Goal: Check status: Check status

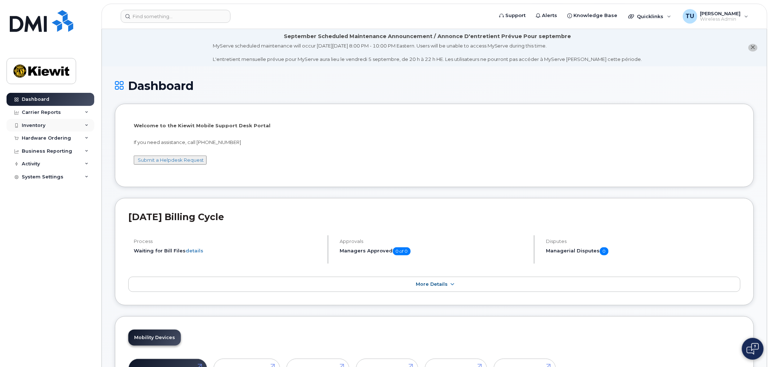
click at [65, 126] on div "Inventory" at bounding box center [51, 125] width 88 height 13
click at [66, 137] on div "Hardware Ordering" at bounding box center [46, 138] width 49 height 6
click at [57, 151] on link "Overview" at bounding box center [56, 152] width 75 height 14
click at [45, 162] on link "Orders" at bounding box center [56, 165] width 75 height 14
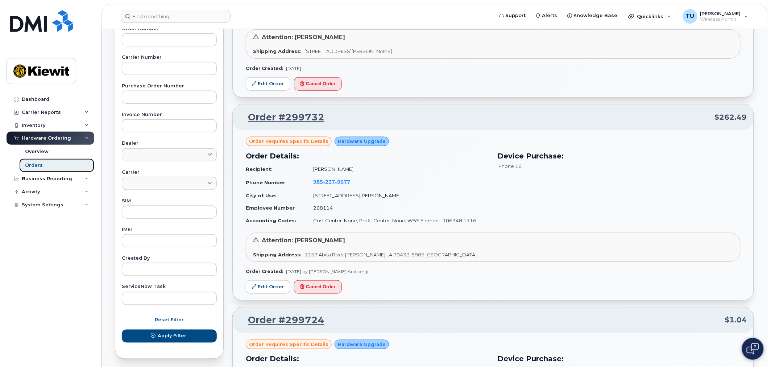
scroll to position [201, 0]
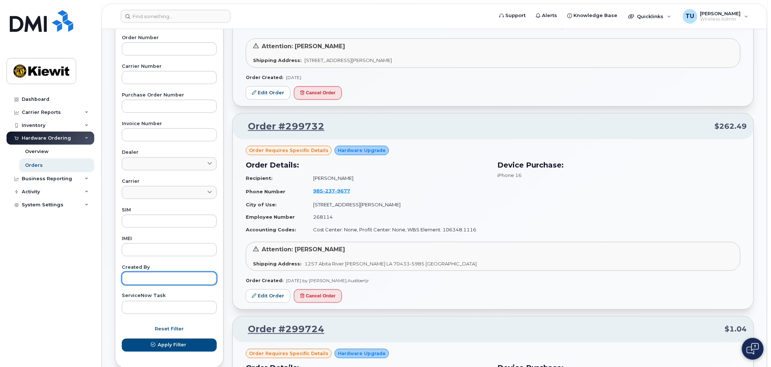
click at [156, 275] on input "text" at bounding box center [169, 278] width 95 height 13
click at [122, 338] on button "Apply Filter" at bounding box center [169, 344] width 95 height 13
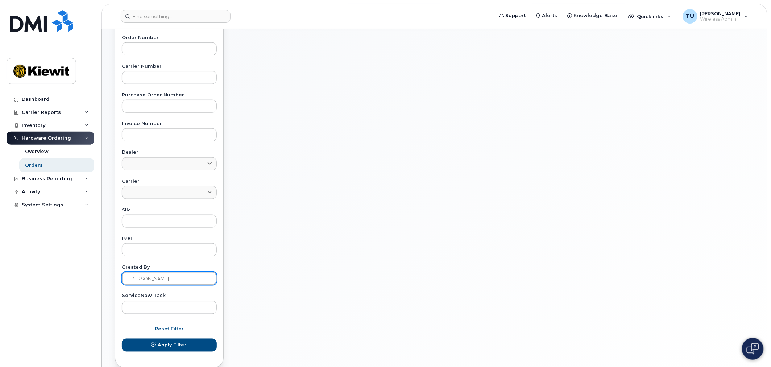
click at [122, 338] on button "Apply Filter" at bounding box center [169, 344] width 95 height 13
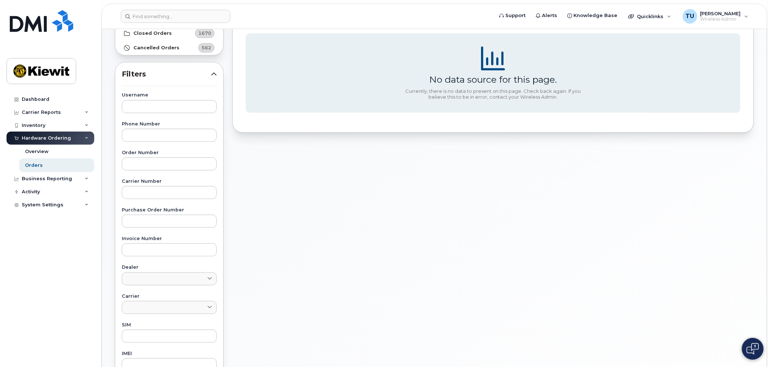
scroll to position [238, 0]
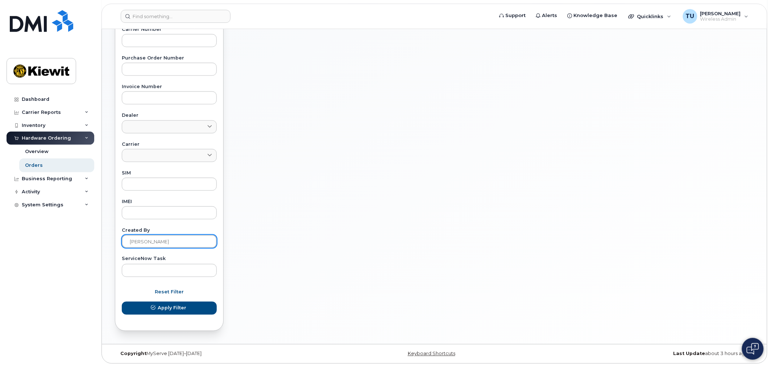
drag, startPoint x: 186, startPoint y: 241, endPoint x: 17, endPoint y: 249, distance: 169.1
click at [102, 249] on div "Support Alerts Knowledge Base Quicklinks Suspend / Cancel Device Change SIM Car…" at bounding box center [434, 67] width 665 height 553
type input "tim unger"
click at [122, 302] on button "Apply Filter" at bounding box center [169, 308] width 95 height 13
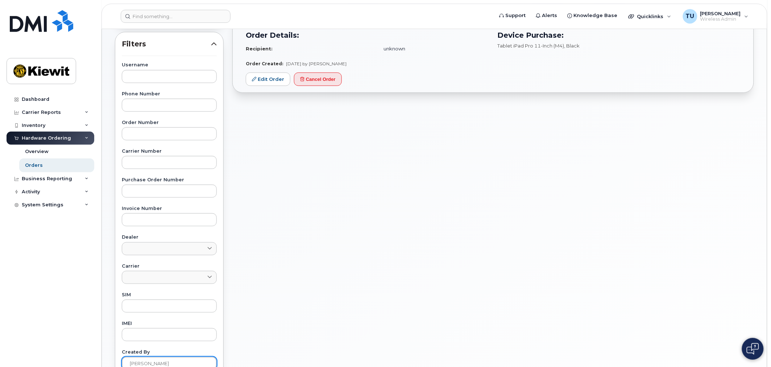
scroll to position [0, 0]
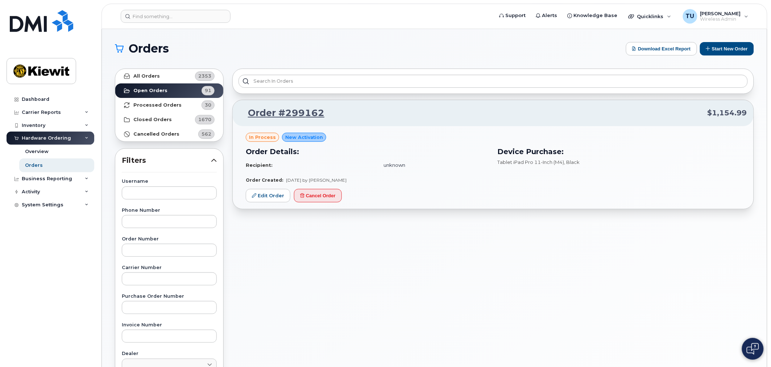
click at [443, 173] on div "Order Details: Recipient: unknown" at bounding box center [367, 159] width 252 height 34
click at [430, 152] on h3 "Order Details:" at bounding box center [367, 151] width 243 height 11
click at [306, 153] on h3 "Order Details:" at bounding box center [367, 151] width 243 height 11
click at [291, 112] on link "Order #299162" at bounding box center [281, 113] width 85 height 13
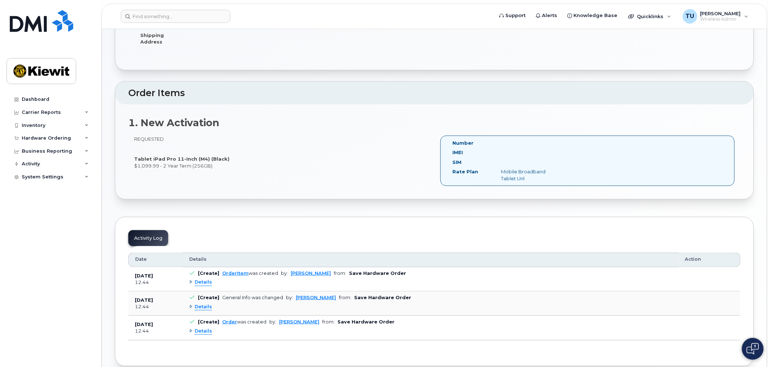
scroll to position [186, 0]
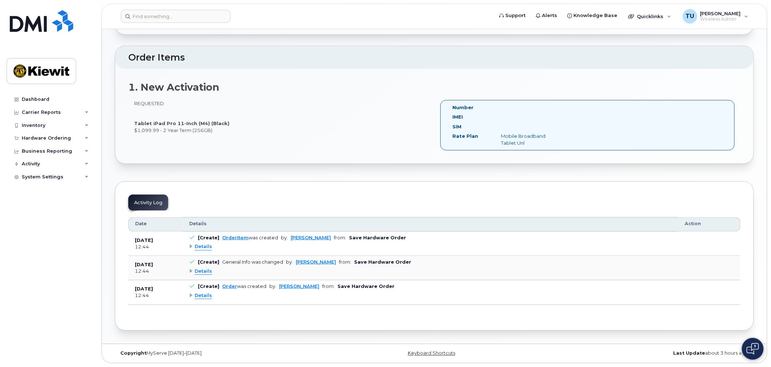
click at [151, 204] on div "Activity Log" at bounding box center [148, 203] width 40 height 16
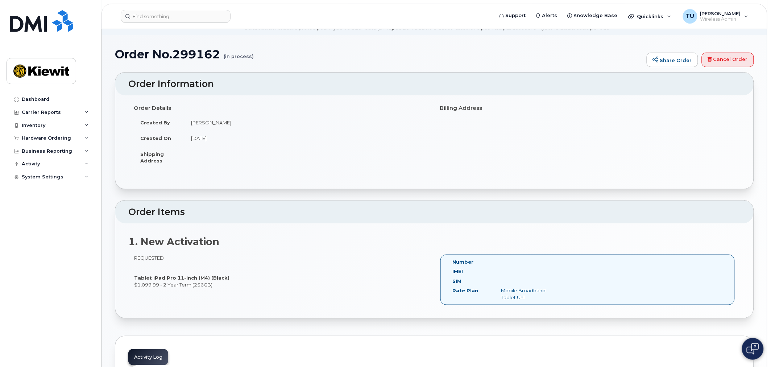
scroll to position [25, 0]
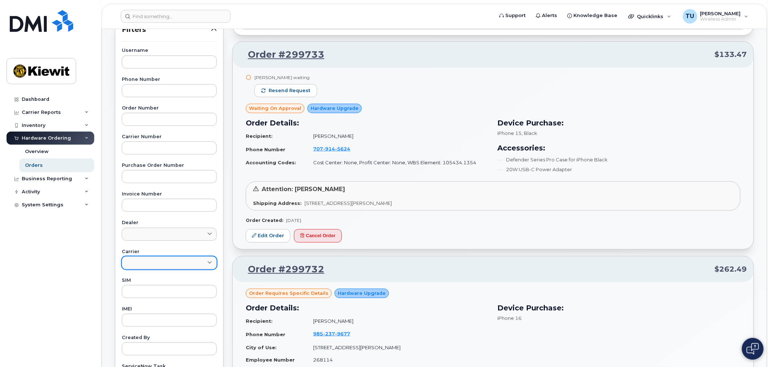
scroll to position [161, 0]
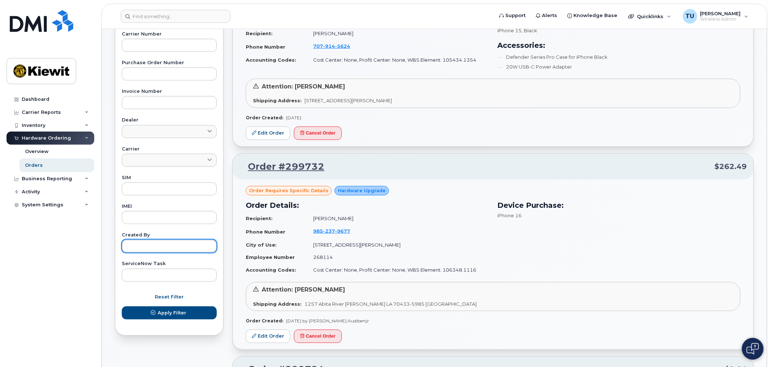
click at [169, 247] on input "text" at bounding box center [169, 246] width 95 height 13
type input "tim unger"
click at [122, 306] on button "Apply Filter" at bounding box center [169, 312] width 95 height 13
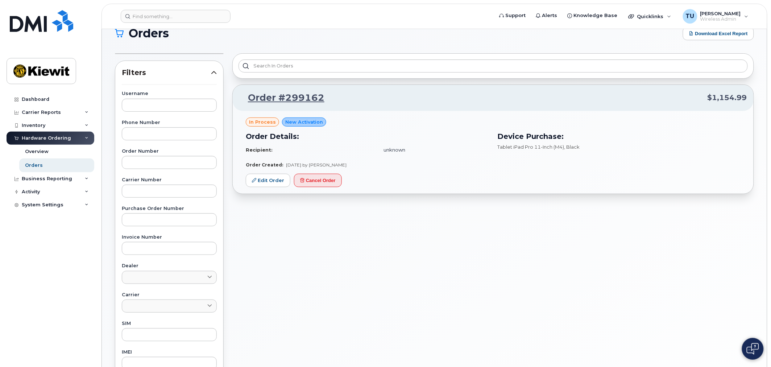
scroll to position [0, 0]
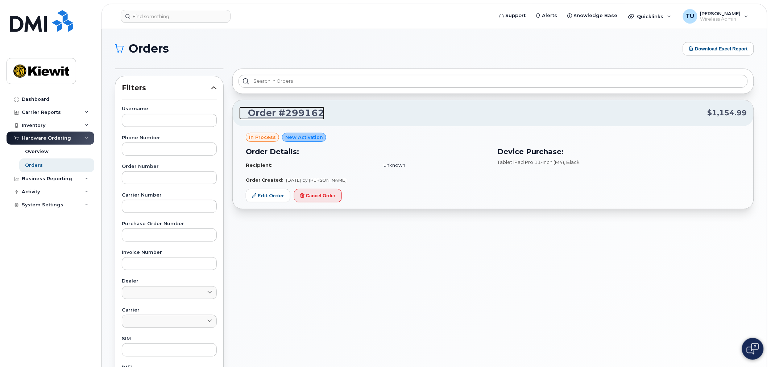
click at [292, 109] on link "Order #299162" at bounding box center [281, 113] width 85 height 13
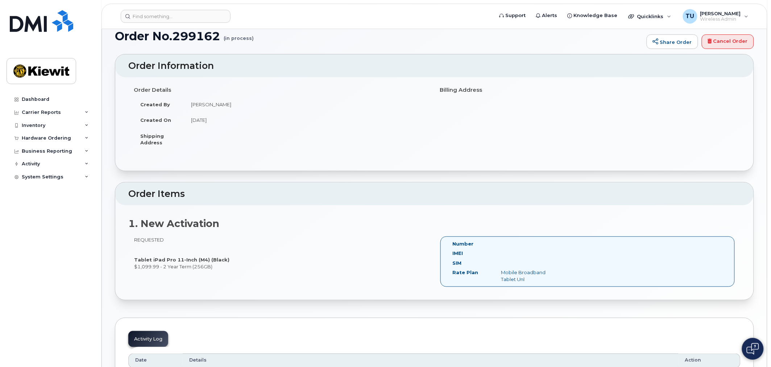
scroll to position [40, 0]
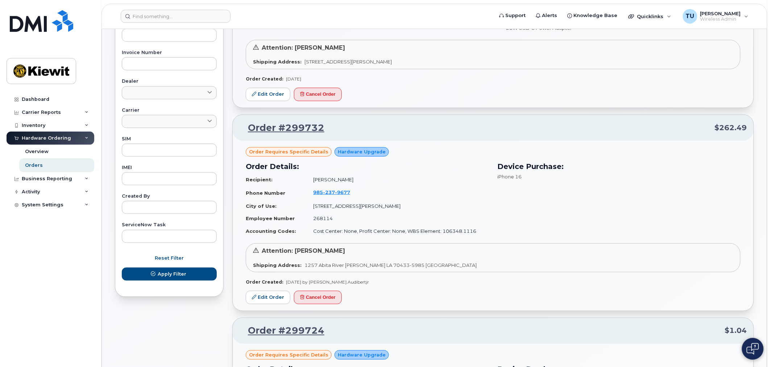
scroll to position [201, 0]
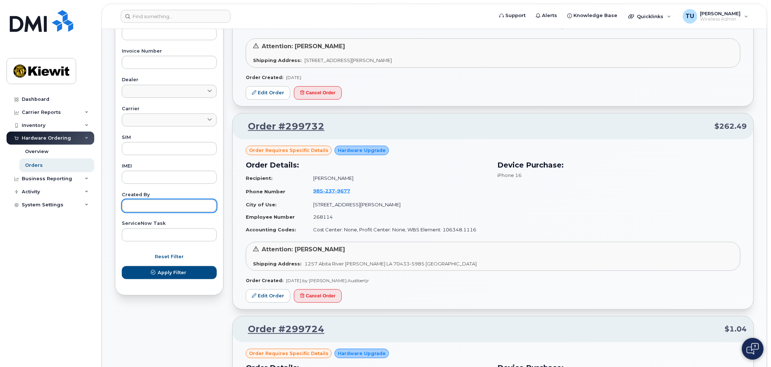
click at [167, 212] on input "text" at bounding box center [169, 205] width 95 height 13
type input "tim unger"
click at [173, 275] on span "Apply Filter" at bounding box center [172, 272] width 29 height 7
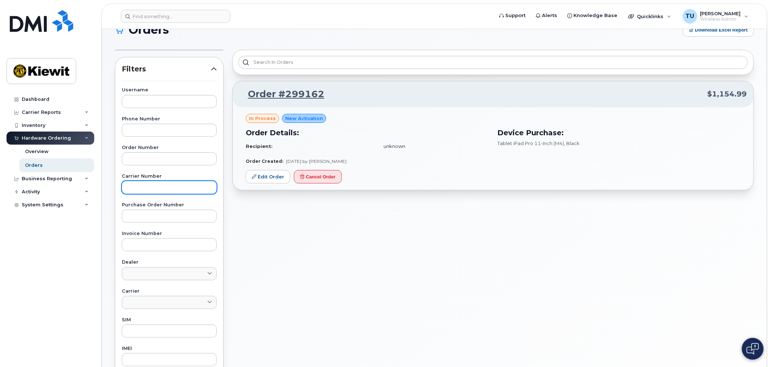
scroll to position [5, 0]
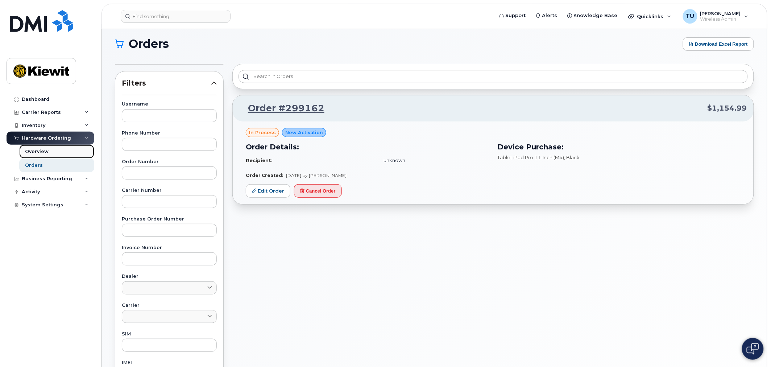
click at [48, 151] on link "Overview" at bounding box center [56, 152] width 75 height 14
click at [45, 126] on div "Inventory" at bounding box center [51, 125] width 88 height 13
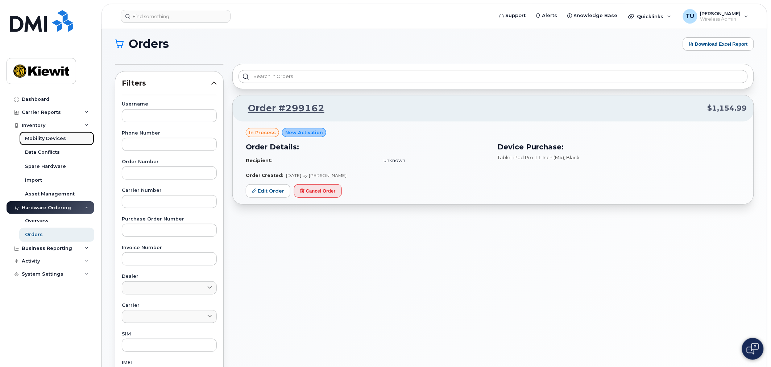
click at [32, 139] on div "Mobility Devices" at bounding box center [45, 138] width 41 height 7
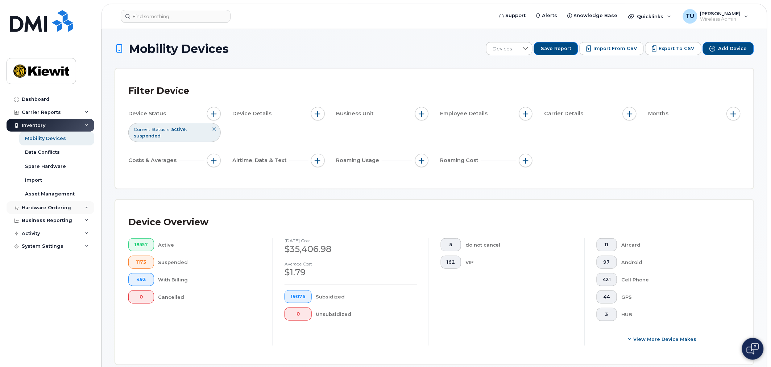
click at [65, 207] on div "Hardware Ordering" at bounding box center [46, 208] width 49 height 6
click at [54, 220] on link "Overview" at bounding box center [56, 221] width 75 height 14
click at [44, 233] on link "Orders" at bounding box center [56, 235] width 75 height 14
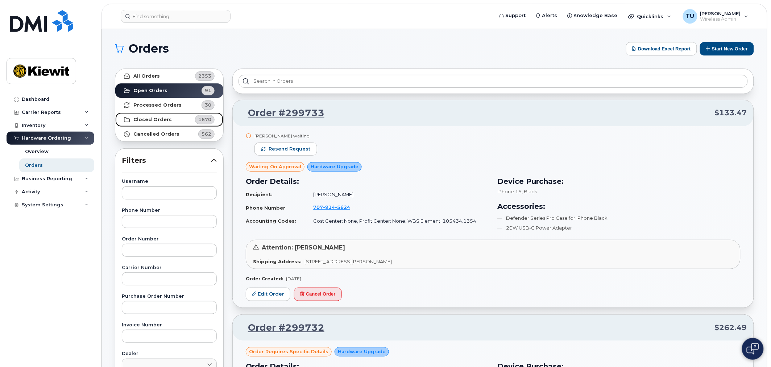
click at [146, 119] on strong "Closed Orders" at bounding box center [152, 120] width 38 height 6
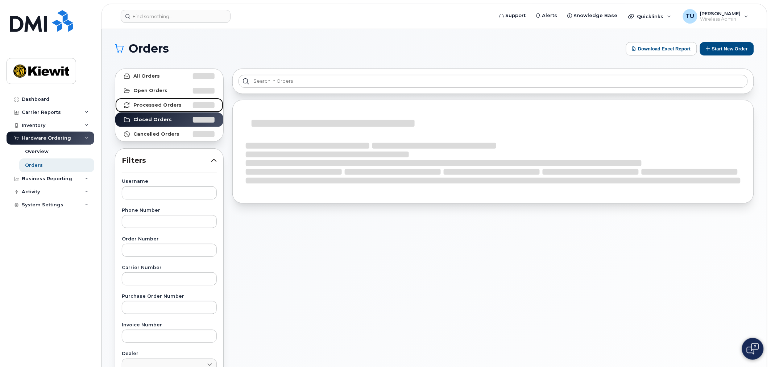
click at [145, 108] on strong "Processed Orders" at bounding box center [157, 105] width 48 height 6
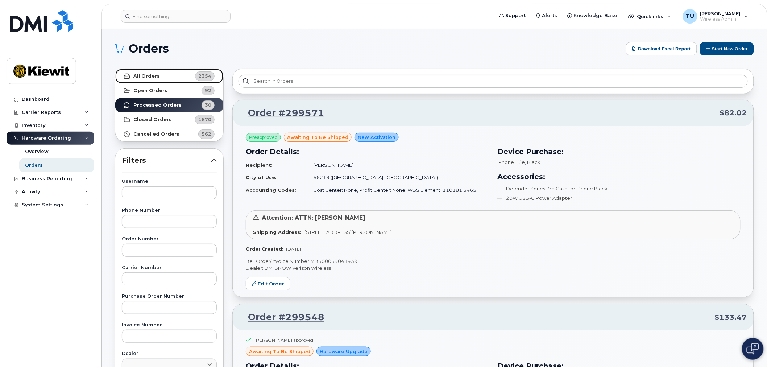
click at [161, 77] on link "All Orders 2354" at bounding box center [169, 76] width 108 height 14
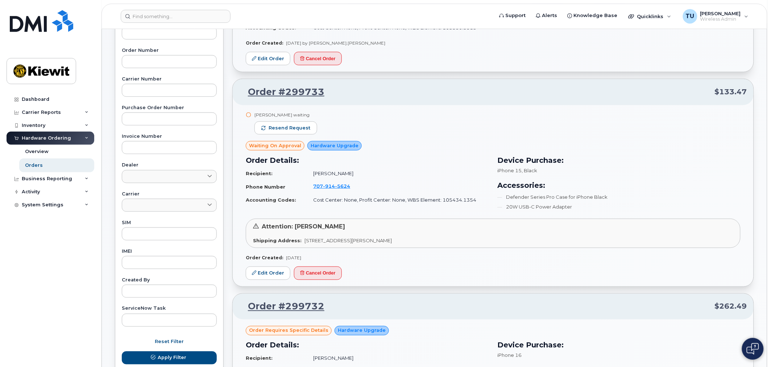
scroll to position [241, 0]
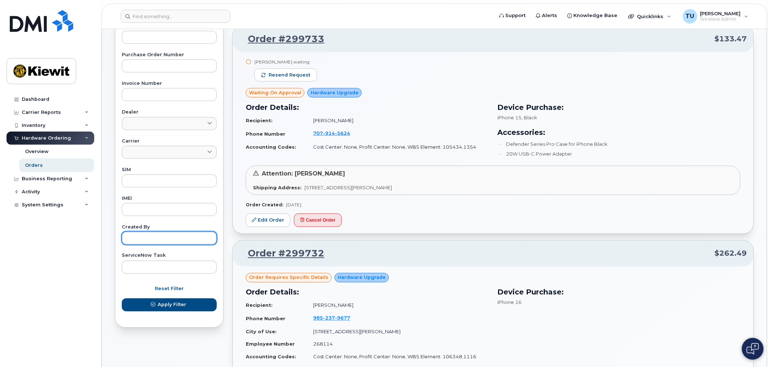
click at [168, 237] on input "text" at bounding box center [169, 238] width 95 height 13
type input "tim unger"
click at [122, 298] on button "Apply Filter" at bounding box center [169, 304] width 95 height 13
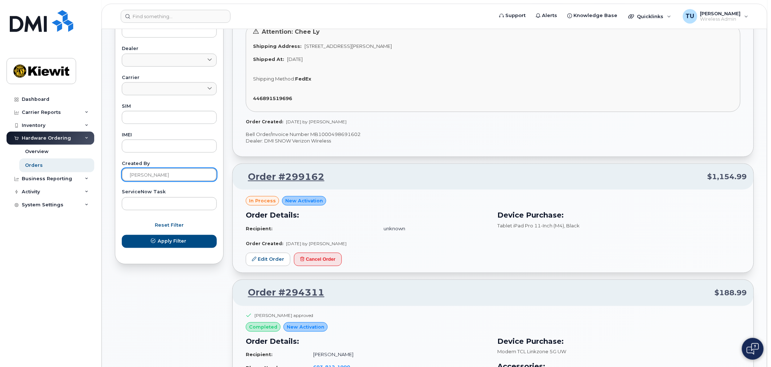
scroll to position [322, 0]
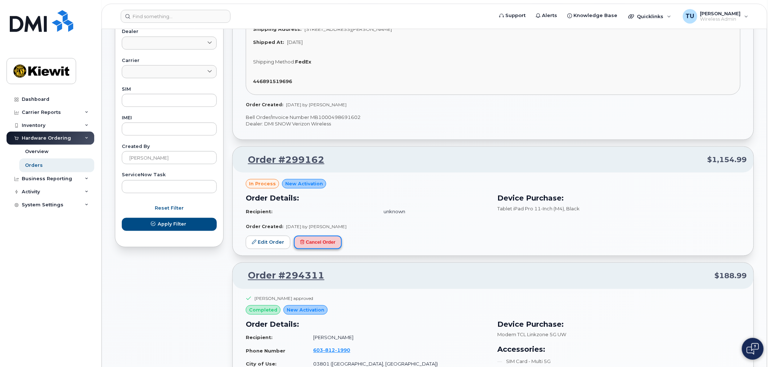
click at [329, 243] on button "Cancel Order" at bounding box center [318, 242] width 48 height 13
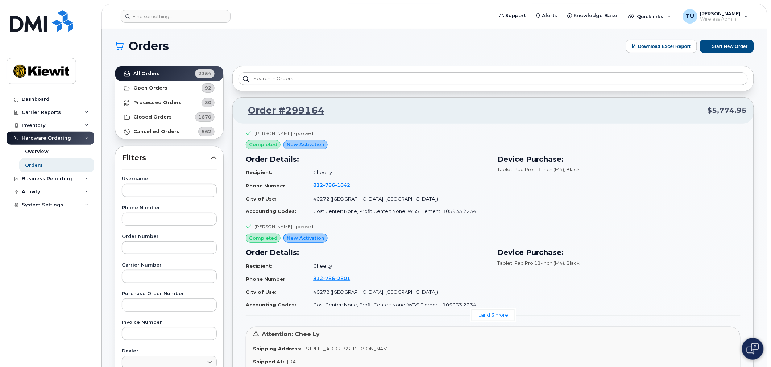
scroll to position [0, 0]
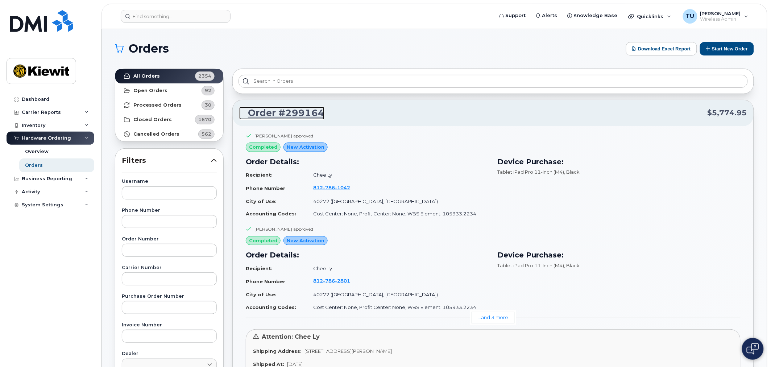
click at [295, 116] on link "Order #299164" at bounding box center [281, 113] width 85 height 13
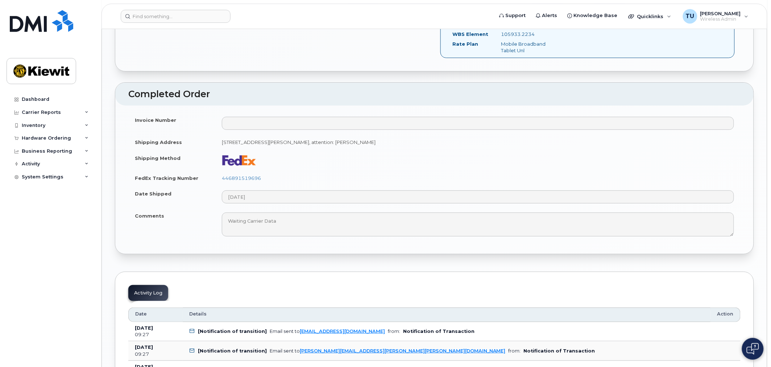
scroll to position [966, 0]
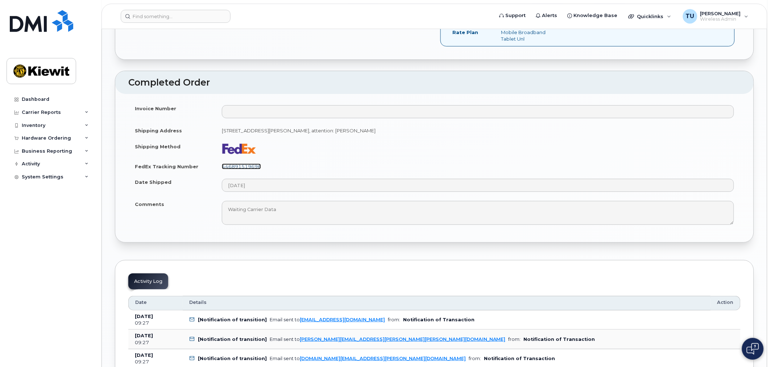
click at [251, 164] on link "446891519696" at bounding box center [241, 166] width 39 height 6
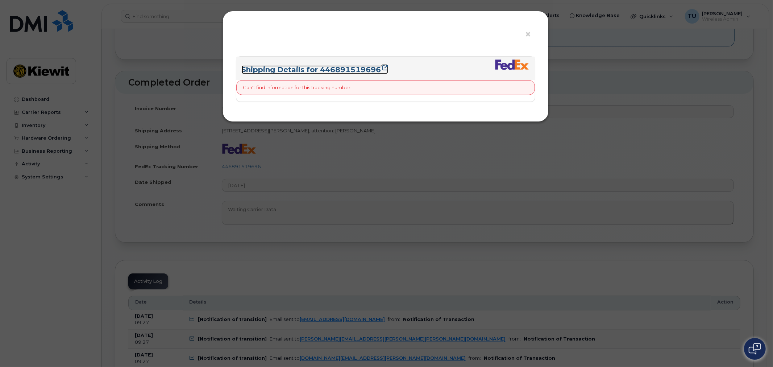
click at [370, 70] on link "Shipping Details for 446891519696" at bounding box center [315, 69] width 146 height 9
drag, startPoint x: 399, startPoint y: 68, endPoint x: 320, endPoint y: 72, distance: 78.8
click at [320, 72] on h3 "Shipping Details for 446891519696" at bounding box center [386, 70] width 288 height 10
copy link "446891519696"
click at [529, 31] on span "×" at bounding box center [528, 34] width 7 height 13
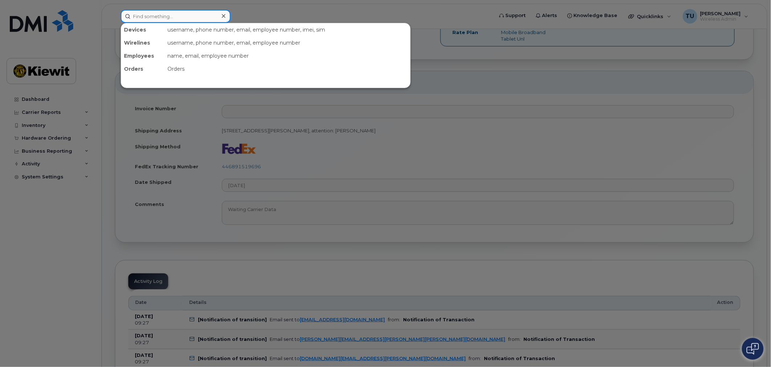
click at [189, 19] on input at bounding box center [176, 16] width 110 height 13
paste input "298854"
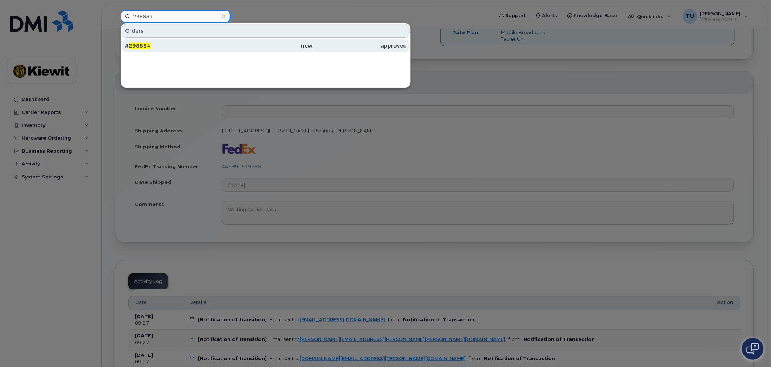
type input "298854"
click at [205, 44] on div "# 298854" at bounding box center [172, 45] width 94 height 7
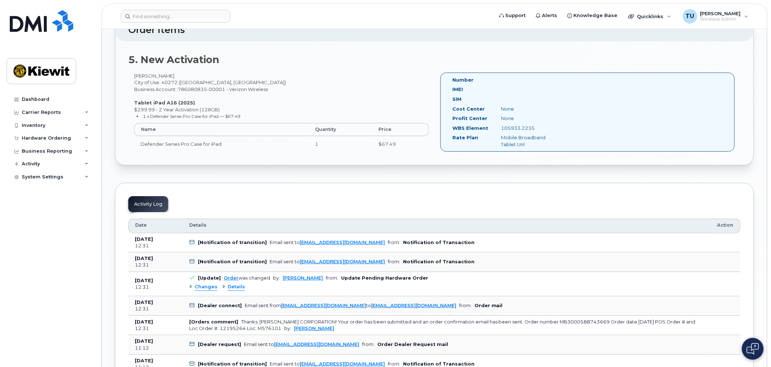
scroll to position [877, 0]
click at [505, 63] on h2 "5. New Activation" at bounding box center [434, 59] width 612 height 11
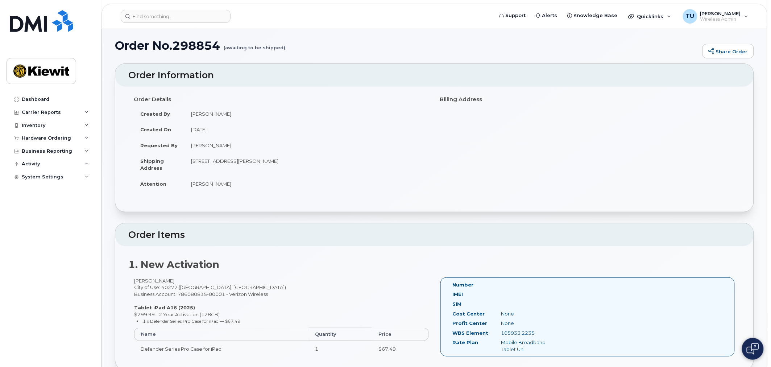
scroll to position [0, 0]
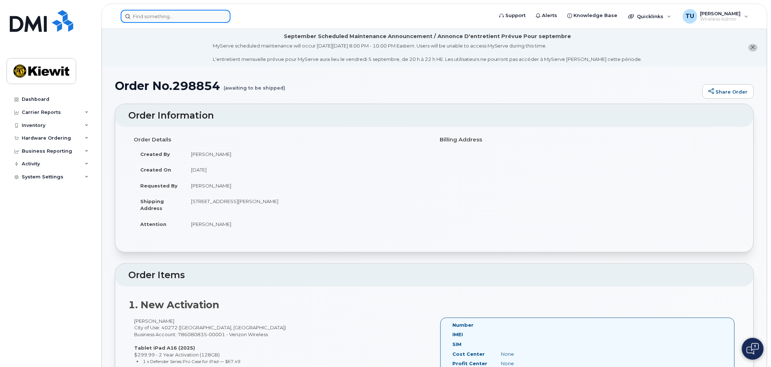
click at [162, 20] on input at bounding box center [176, 16] width 110 height 13
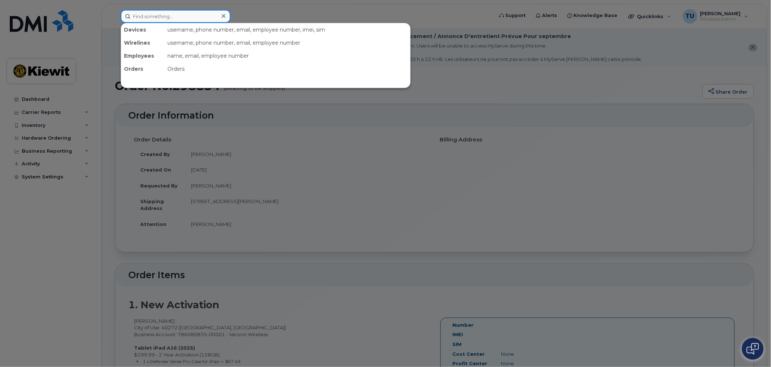
paste input "296595"
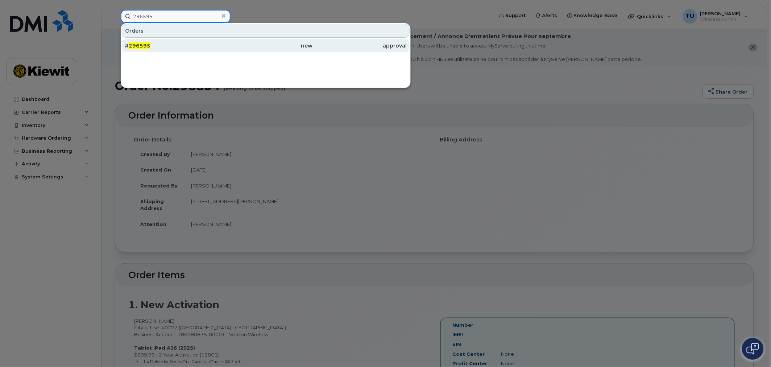
type input "296595"
click at [177, 43] on div "# 296595" at bounding box center [172, 45] width 94 height 7
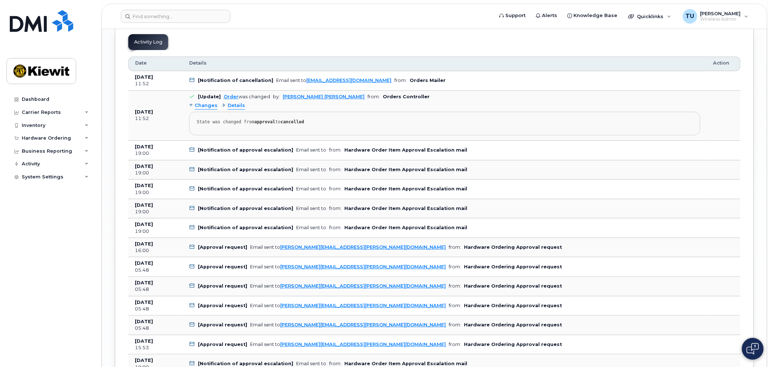
scroll to position [2171, 0]
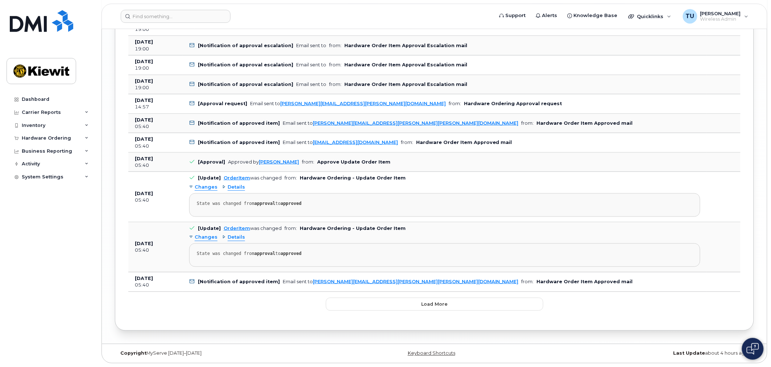
drag, startPoint x: 137, startPoint y: 280, endPoint x: 180, endPoint y: 274, distance: 43.9
click at [180, 277] on td "Jul 29, 2025 05:40" at bounding box center [155, 282] width 54 height 20
click at [161, 264] on td "Jul 29, 2025 05:40" at bounding box center [155, 247] width 54 height 50
click at [440, 307] on span "Load more" at bounding box center [434, 303] width 26 height 7
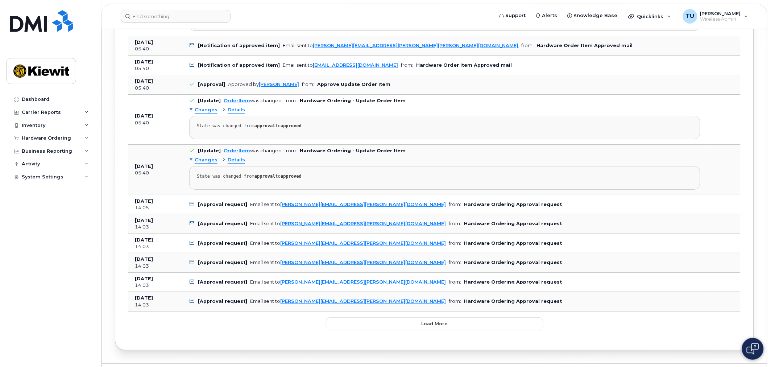
scroll to position [2904, 0]
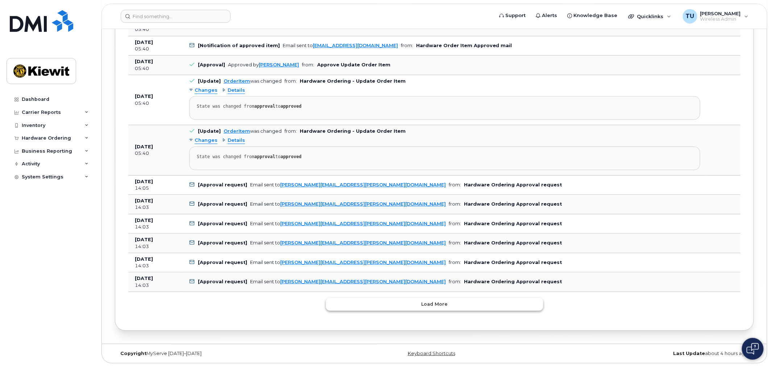
click at [450, 309] on button "Load more" at bounding box center [434, 304] width 217 height 13
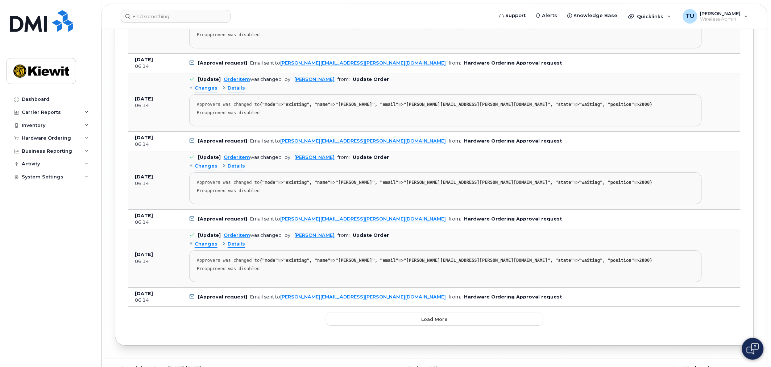
scroll to position [3663, 0]
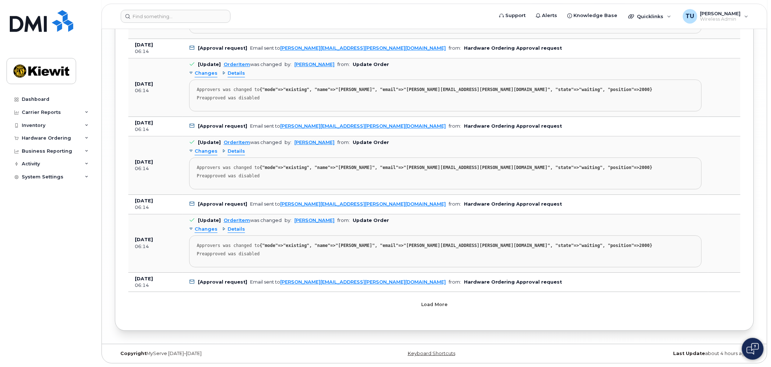
click at [403, 303] on button "Load more" at bounding box center [434, 304] width 217 height 13
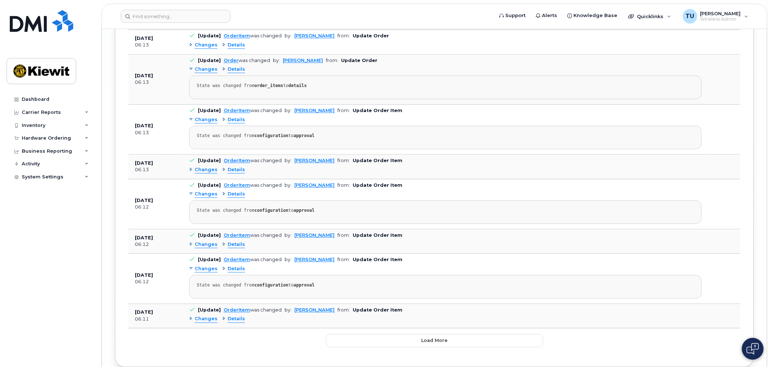
scroll to position [4495, 0]
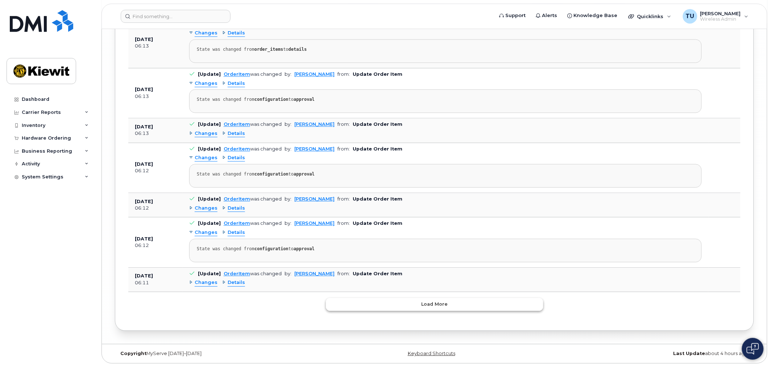
click at [453, 306] on button "Load more" at bounding box center [434, 304] width 217 height 13
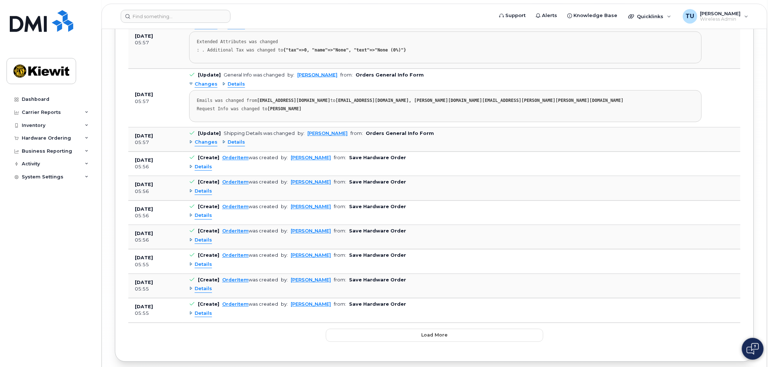
scroll to position [5381, 0]
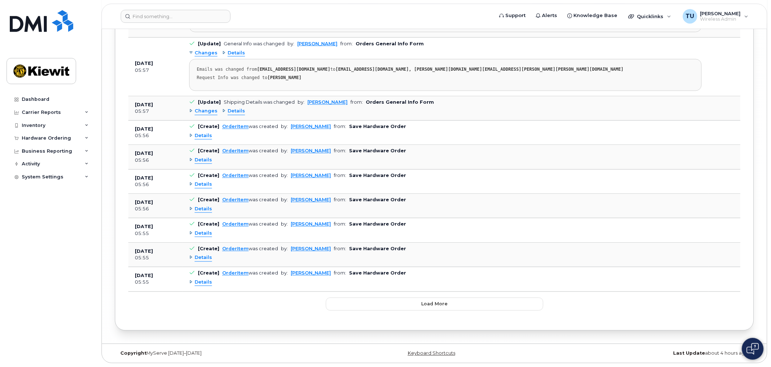
click at [435, 299] on button "Load more" at bounding box center [434, 304] width 217 height 13
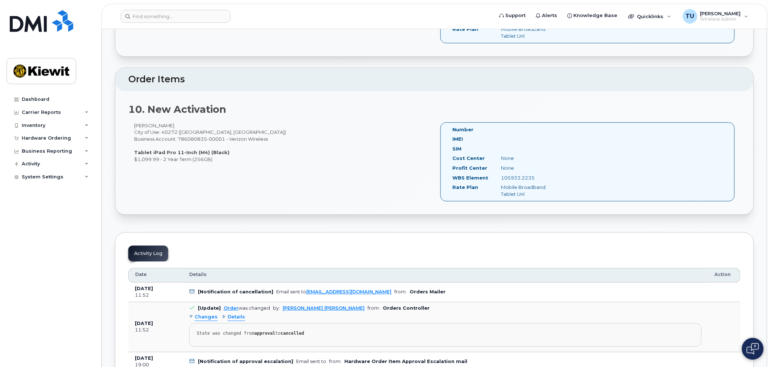
scroll to position [1745, 0]
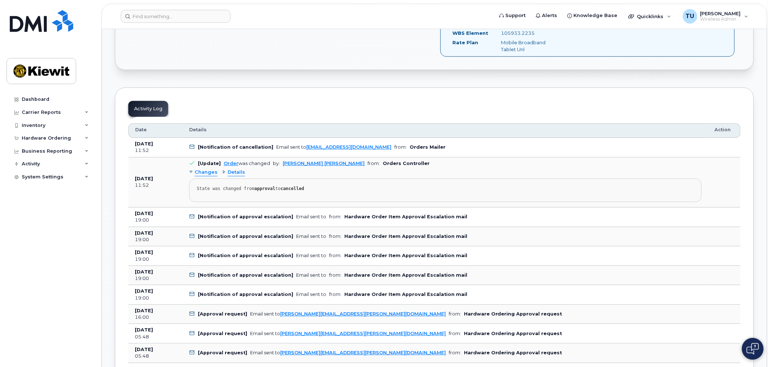
drag, startPoint x: 130, startPoint y: 180, endPoint x: 169, endPoint y: 178, distance: 38.8
click at [169, 178] on td "Aug 01, 2025 11:52" at bounding box center [155, 182] width 54 height 50
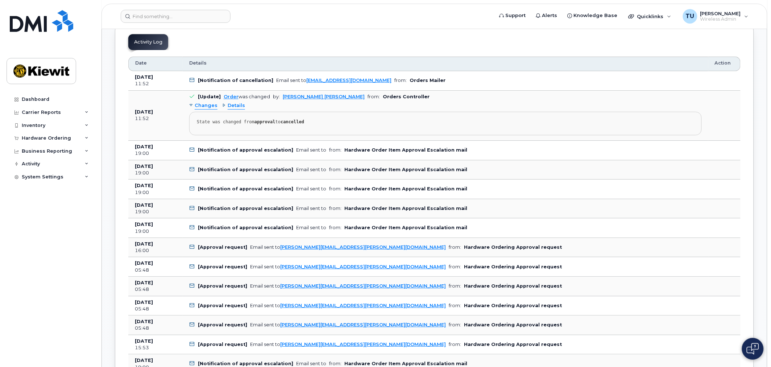
scroll to position [2094, 0]
